Goal: Check status: Check status

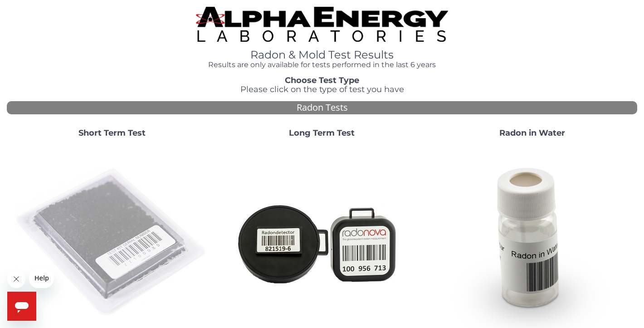
click at [122, 220] on img at bounding box center [112, 242] width 195 height 195
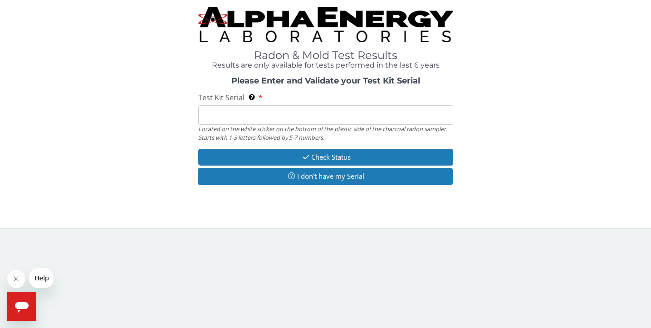
click at [257, 118] on input "Test Kit Serial Located on the white sticker on the bottom of the plastic side …" at bounding box center [325, 115] width 255 height 20
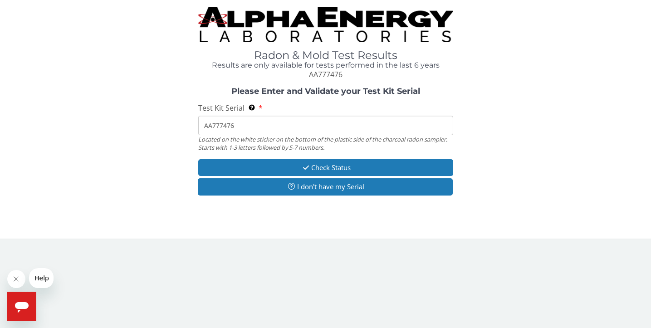
type input "AA777476"
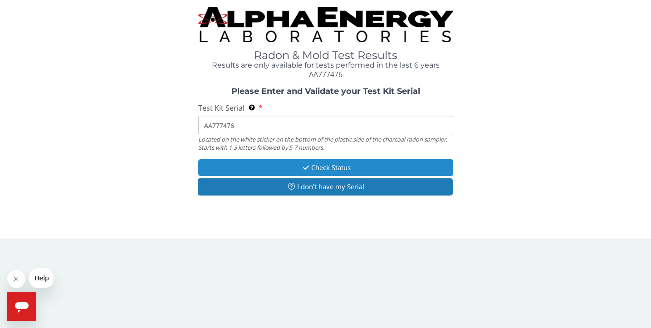
click at [336, 167] on button "Check Status" at bounding box center [325, 167] width 255 height 17
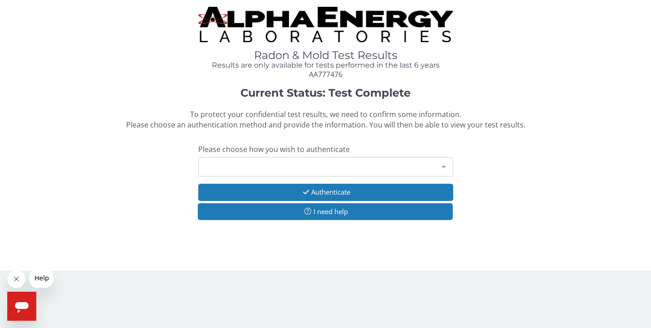
click at [336, 167] on div "Please make a selection" at bounding box center [325, 167] width 255 height 20
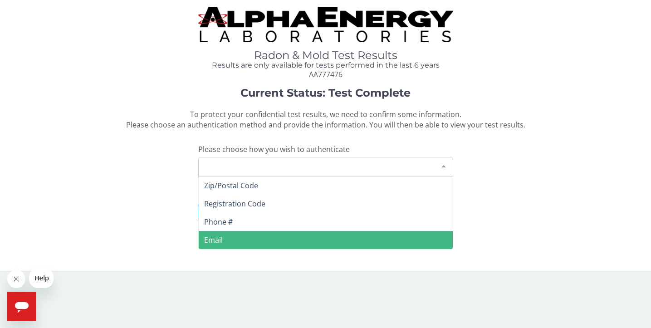
click at [234, 236] on span "Email" at bounding box center [326, 240] width 254 height 18
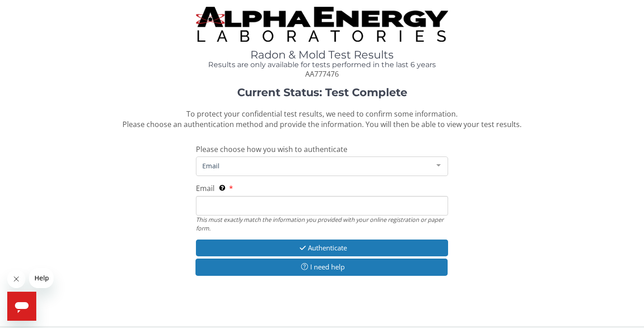
click at [233, 202] on input "Email This must exactly match the information you provided with your online reg…" at bounding box center [322, 206] width 252 height 20
type input "[EMAIL_ADDRESS][DOMAIN_NAME]"
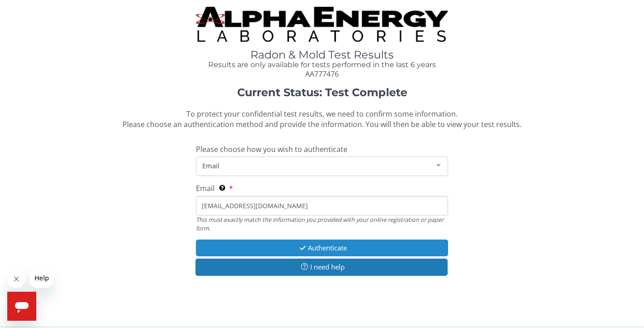
click at [326, 245] on button "Authenticate" at bounding box center [322, 248] width 252 height 17
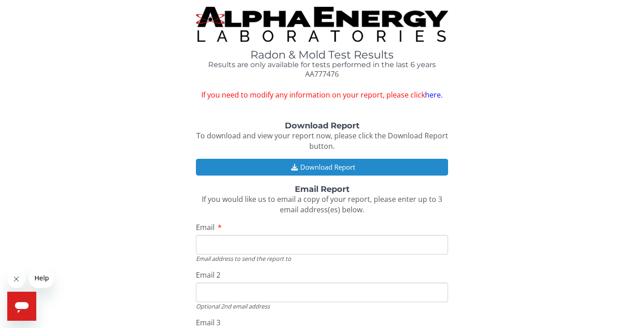
click at [319, 162] on button "Download Report" at bounding box center [322, 167] width 252 height 17
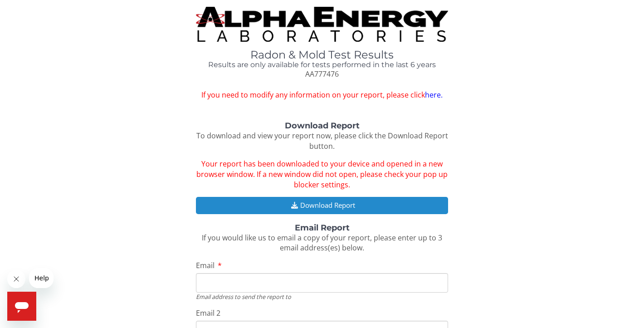
click at [329, 202] on button "Download Report" at bounding box center [322, 205] width 252 height 17
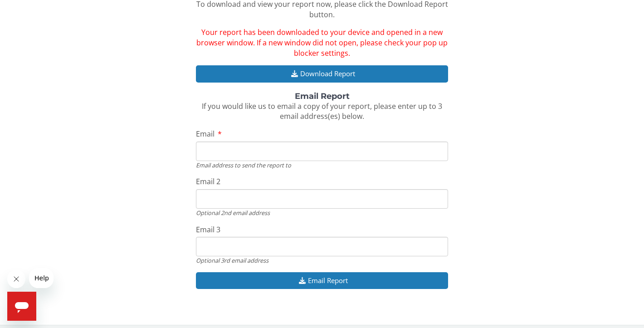
scroll to position [131, 0]
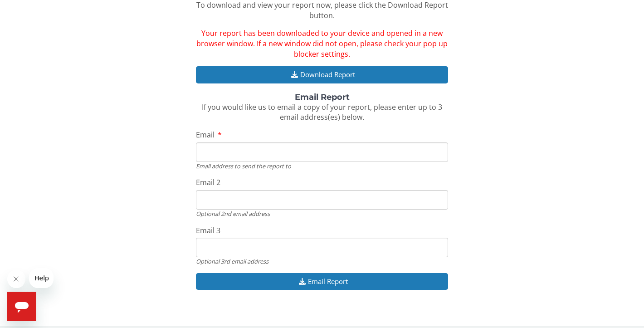
type input "[EMAIL_ADDRESS][DOMAIN_NAME]"
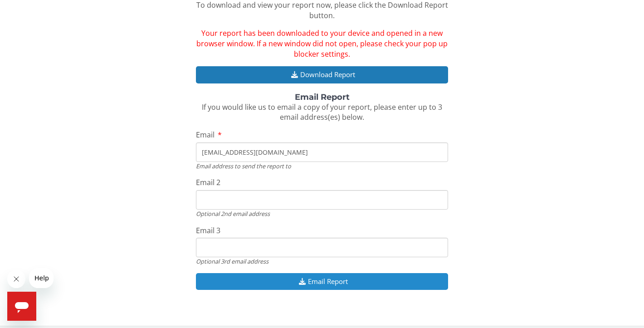
click at [332, 275] on button "Email Report" at bounding box center [322, 281] width 252 height 17
